Goal: Find specific page/section: Find specific page/section

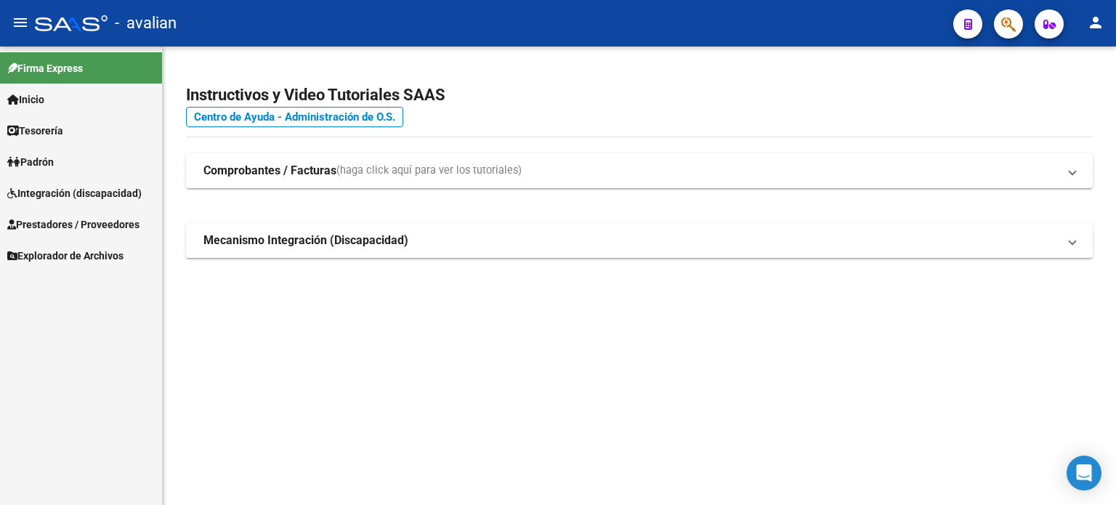
click at [69, 219] on span "Prestadores / Proveedores" at bounding box center [73, 224] width 132 height 16
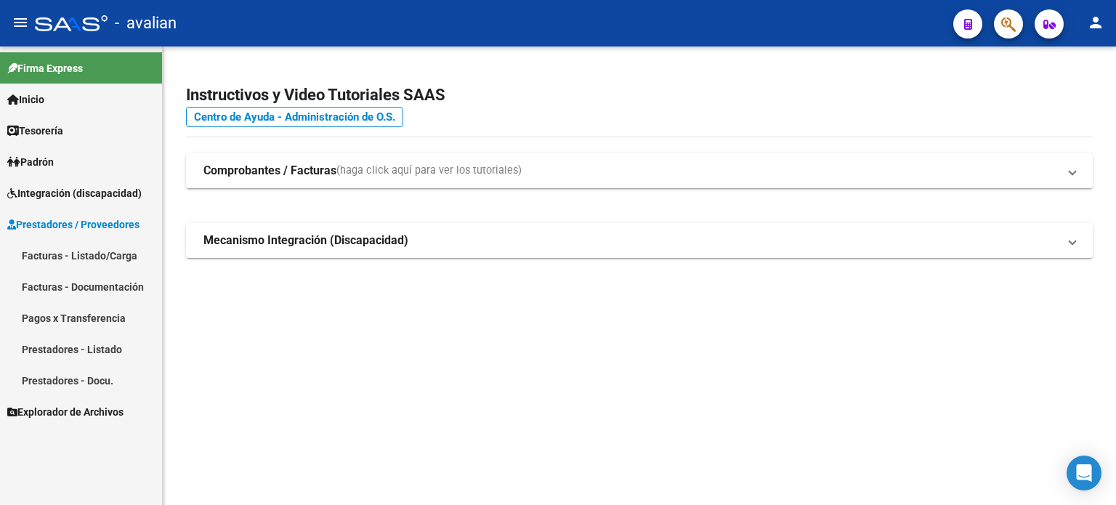
click at [89, 381] on link "Prestadores - Docu." at bounding box center [81, 380] width 162 height 31
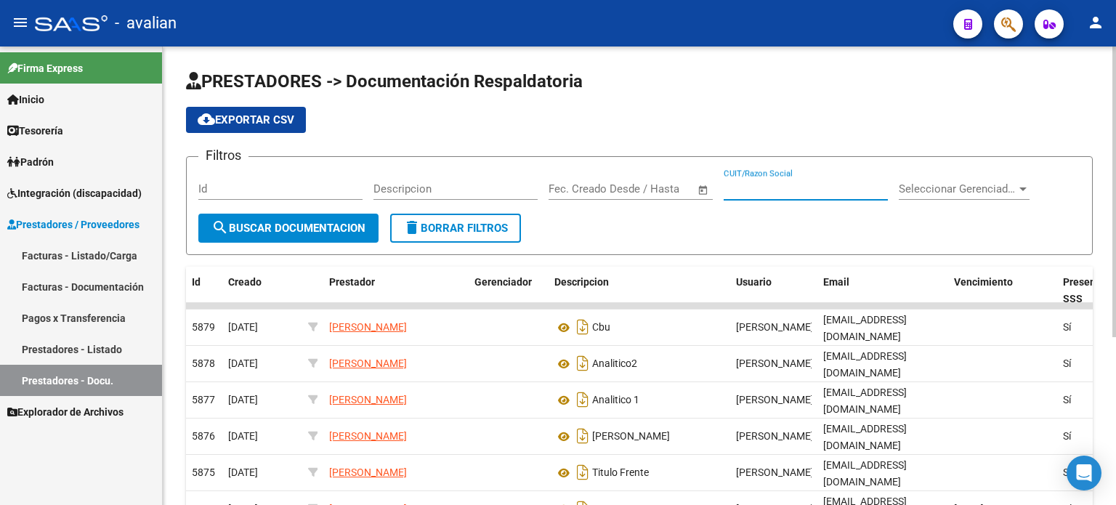
click at [791, 191] on input "CUIT/Razon Social" at bounding box center [805, 188] width 164 height 13
paste input "27-37573650-6"
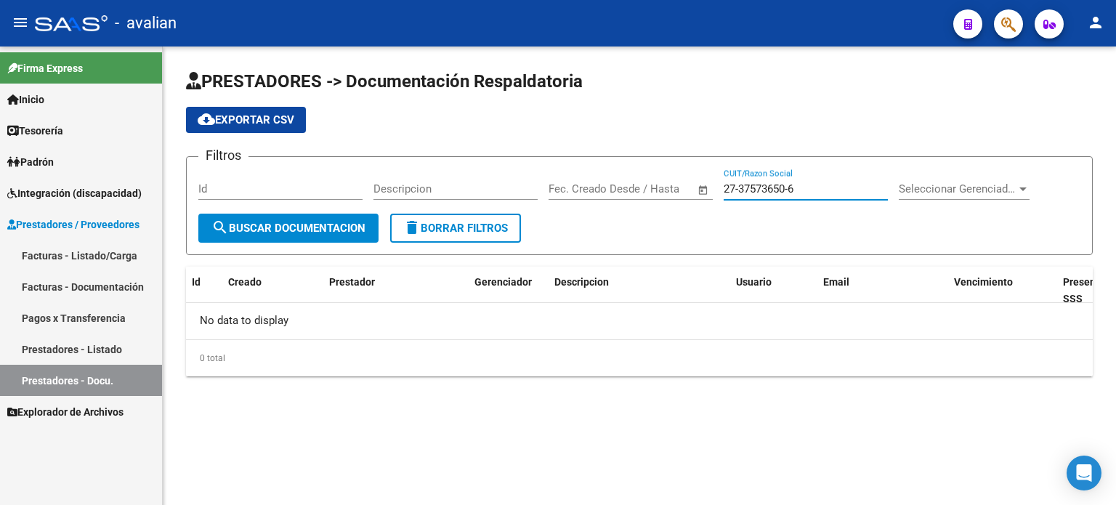
click at [741, 187] on input "27-37573650-6" at bounding box center [805, 188] width 164 height 13
click at [791, 186] on input "2737573650-6" at bounding box center [805, 188] width 164 height 13
type input "27375736506"
